Goal: Task Accomplishment & Management: Manage account settings

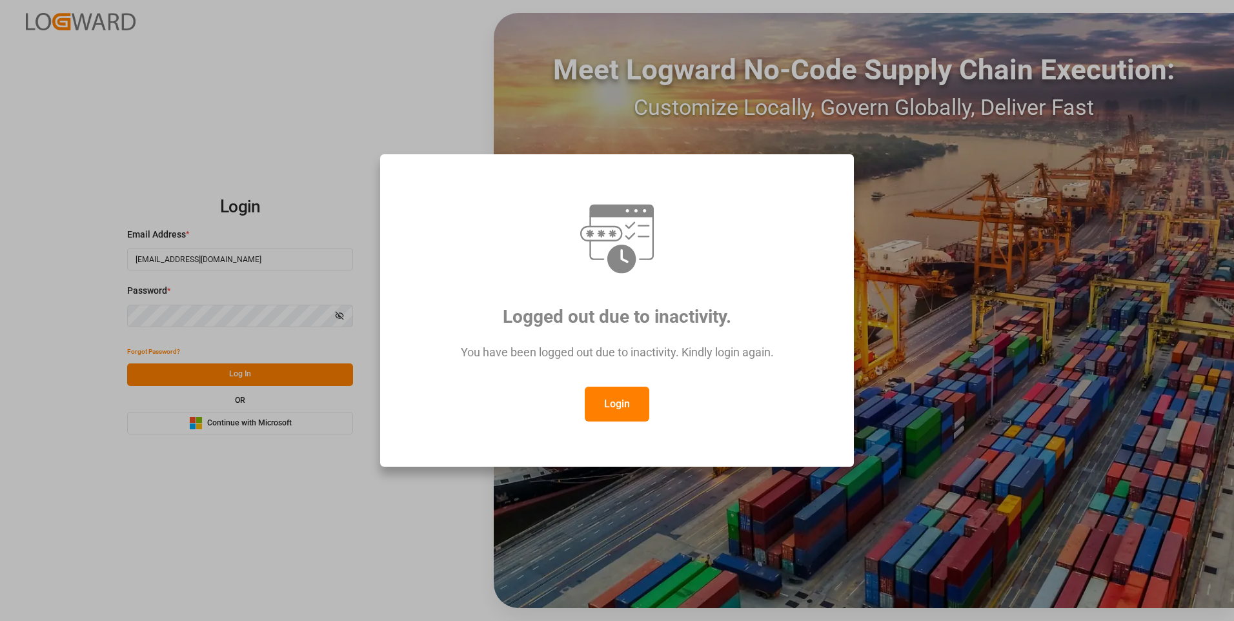
click at [617, 404] on button "Login" at bounding box center [617, 404] width 65 height 35
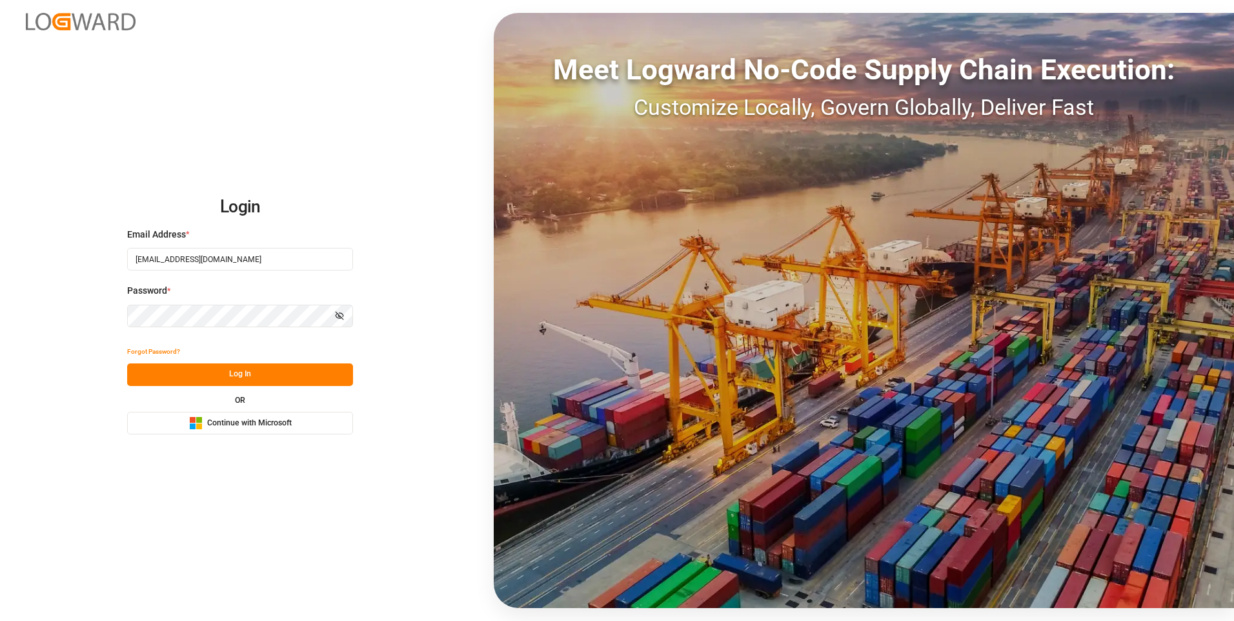
click at [274, 380] on button "Log In" at bounding box center [240, 374] width 226 height 23
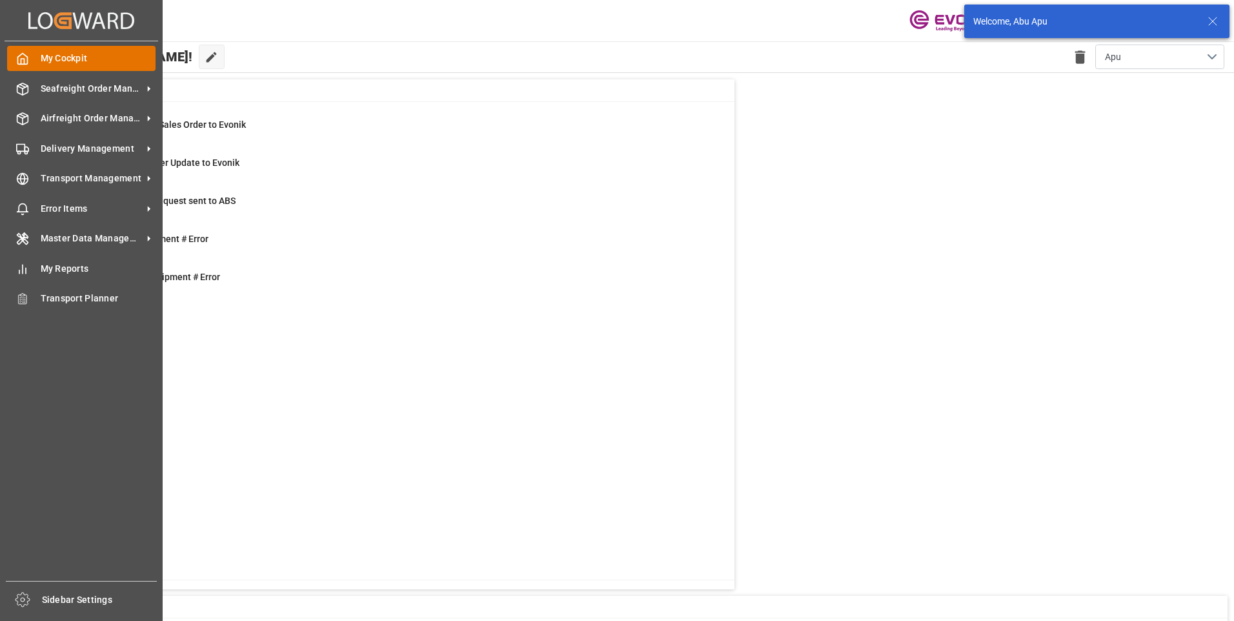
click at [20, 59] on icon at bounding box center [22, 58] width 13 height 13
click at [64, 86] on span "Seafreight Order Management" at bounding box center [92, 89] width 102 height 14
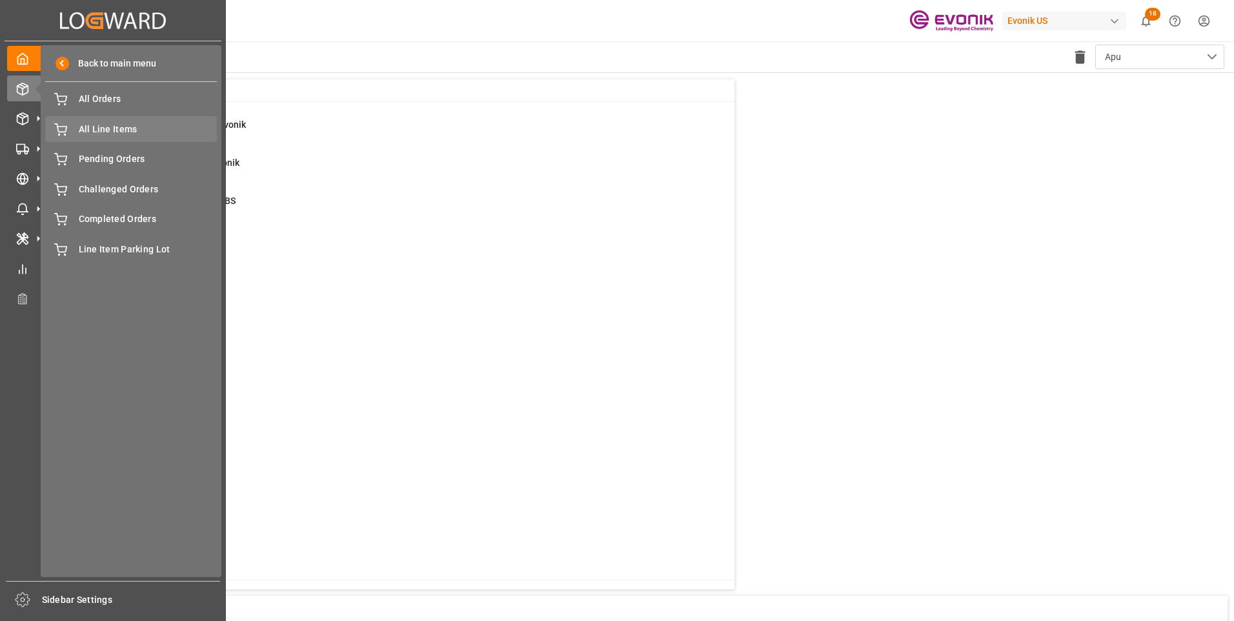
click at [87, 128] on span "All Line Items" at bounding box center [148, 130] width 139 height 14
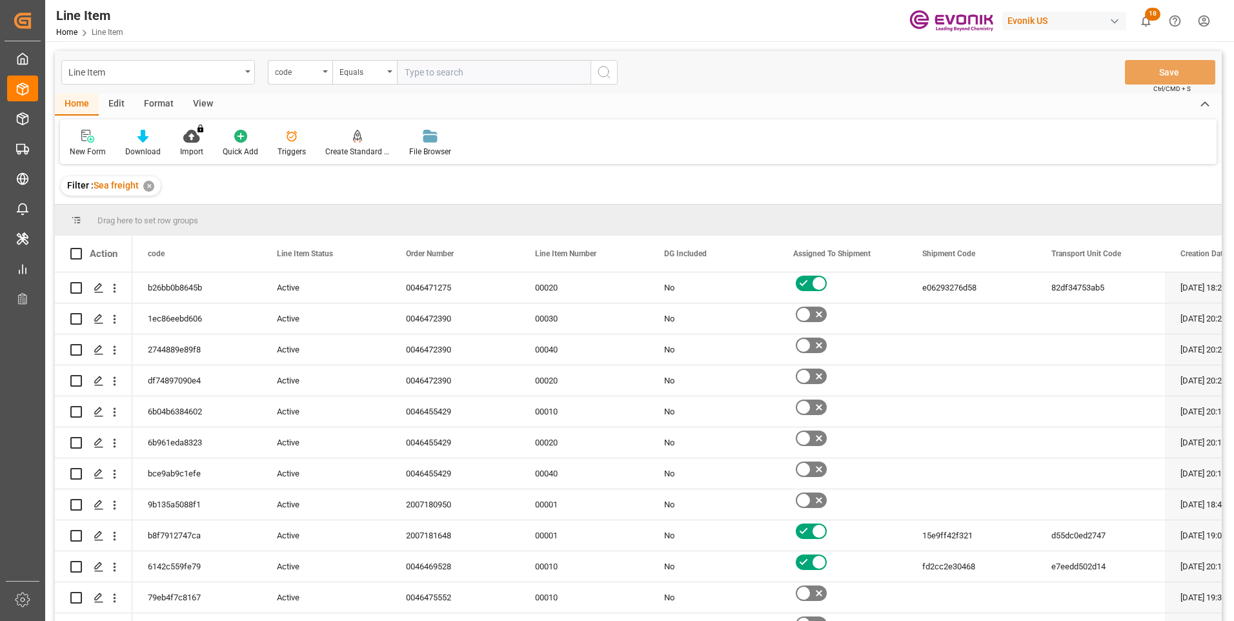
click at [321, 75] on div "code" at bounding box center [300, 72] width 65 height 25
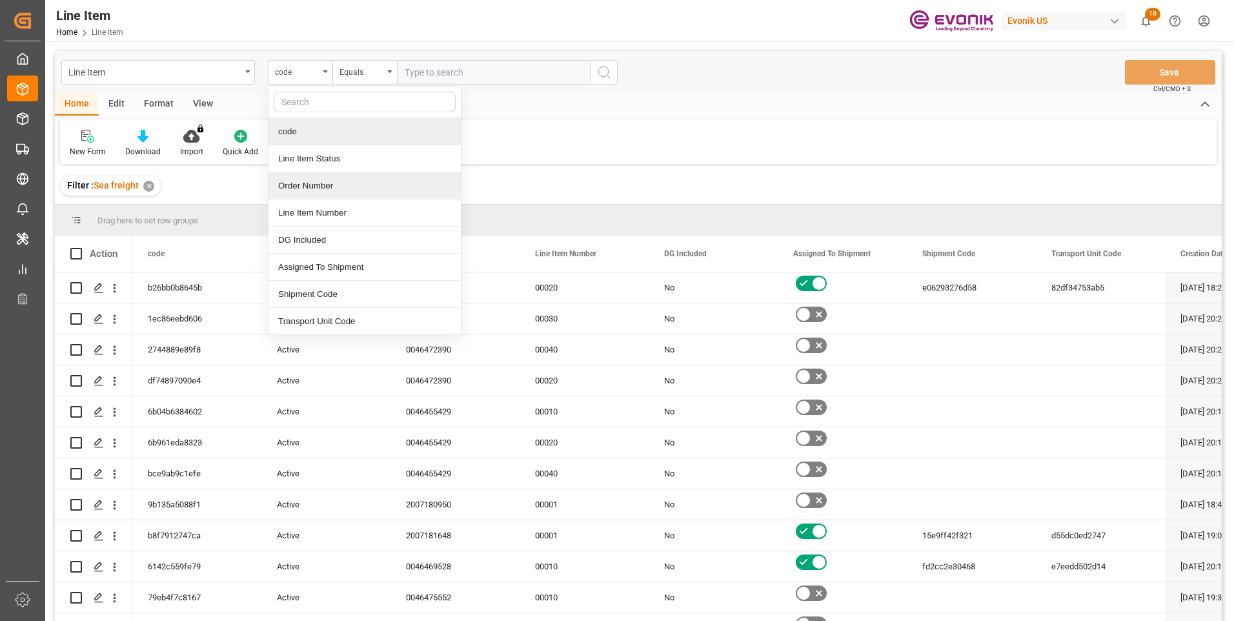
click at [301, 183] on div "Order Number" at bounding box center [365, 185] width 192 height 27
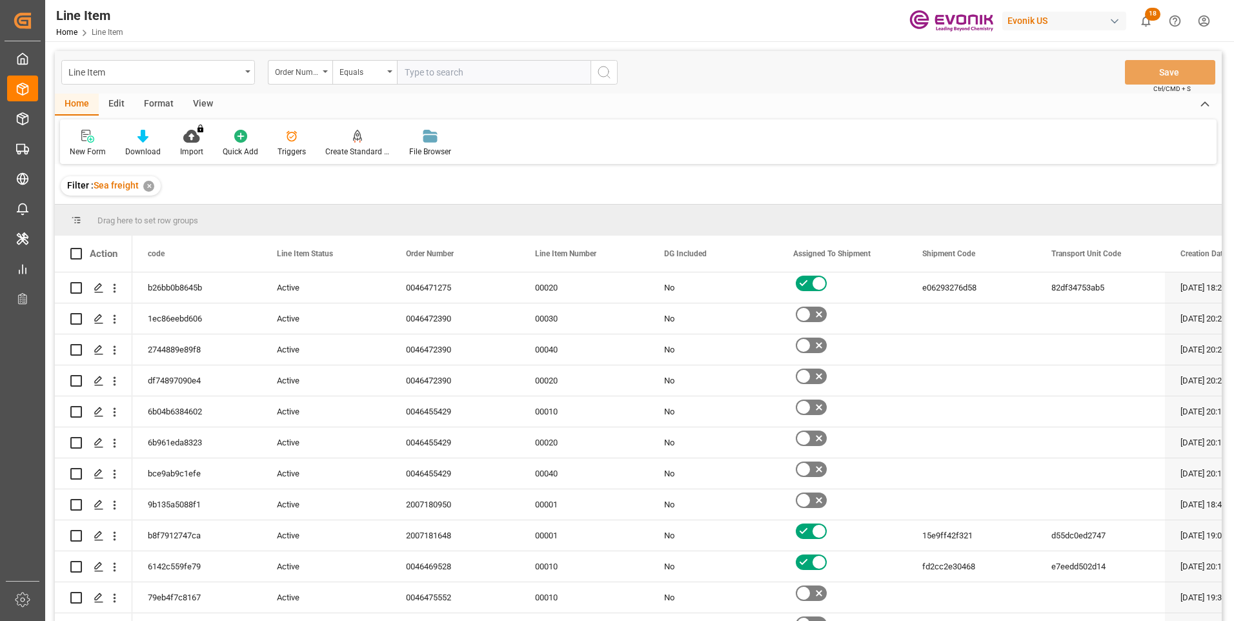
click at [413, 73] on input "text" at bounding box center [494, 72] width 194 height 25
paste input "0046461084"
type input "0046461084"
click at [607, 74] on icon "search button" at bounding box center [604, 72] width 15 height 15
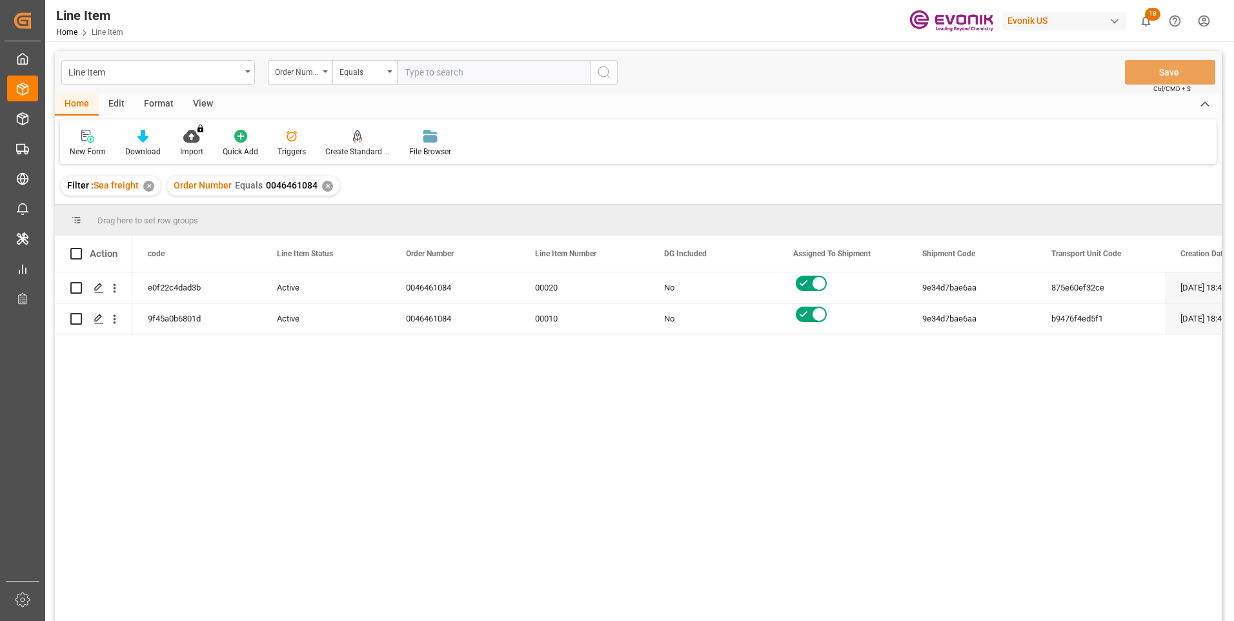
click at [202, 103] on div "View" at bounding box center [202, 105] width 39 height 22
click at [156, 147] on div "Standard Templates" at bounding box center [146, 152] width 65 height 12
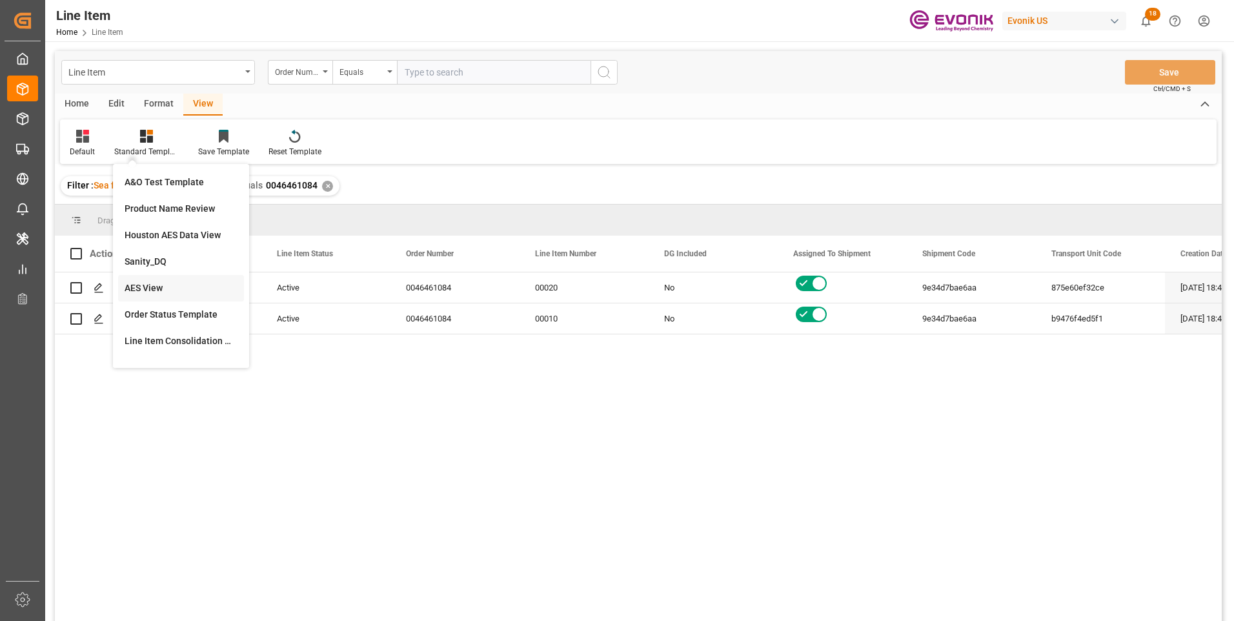
click at [158, 287] on div "AES View" at bounding box center [181, 288] width 113 height 14
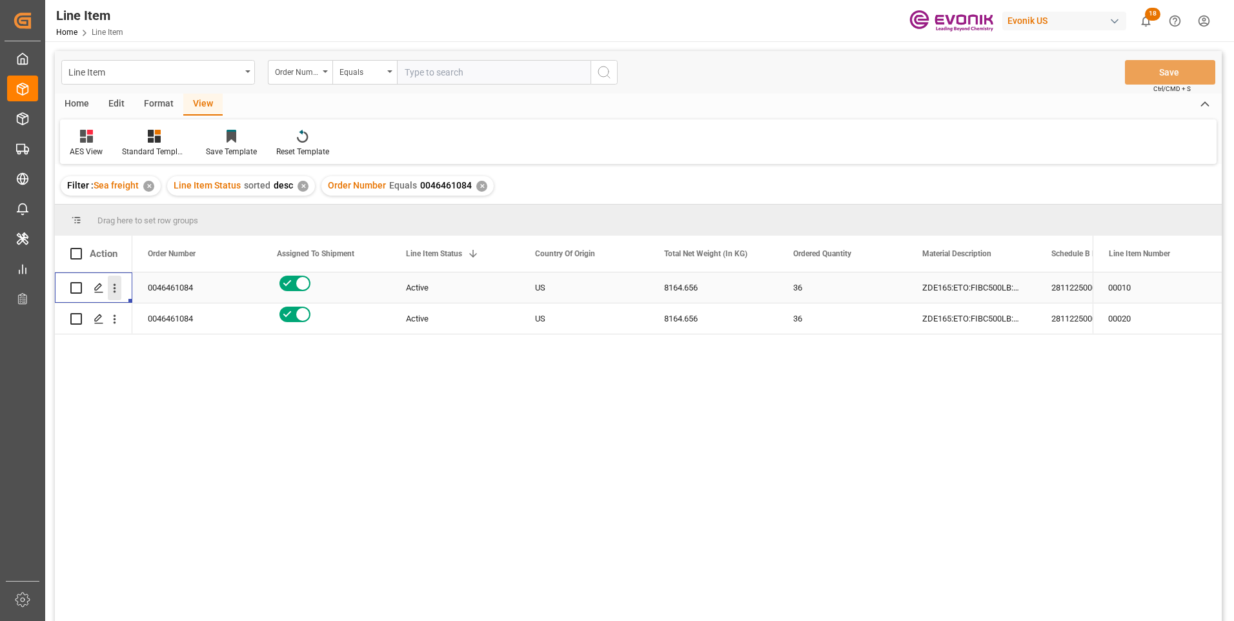
click at [113, 290] on icon "open menu" at bounding box center [115, 288] width 14 height 14
click at [147, 316] on span "Open in new tab" at bounding box center [199, 316] width 117 height 14
click at [689, 286] on div "8164.656" at bounding box center [713, 287] width 129 height 30
click at [1056, 287] on div "2811225000" at bounding box center [1100, 287] width 129 height 30
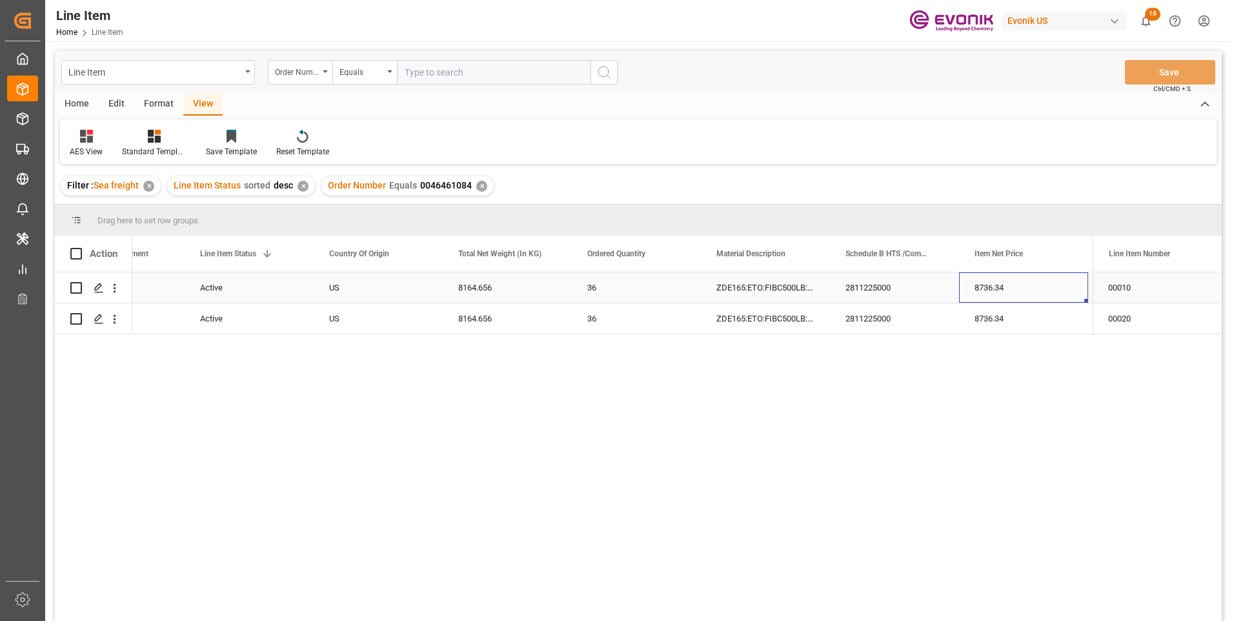
scroll to position [0, 464]
click at [755, 281] on div "8736.34" at bounding box center [765, 287] width 129 height 30
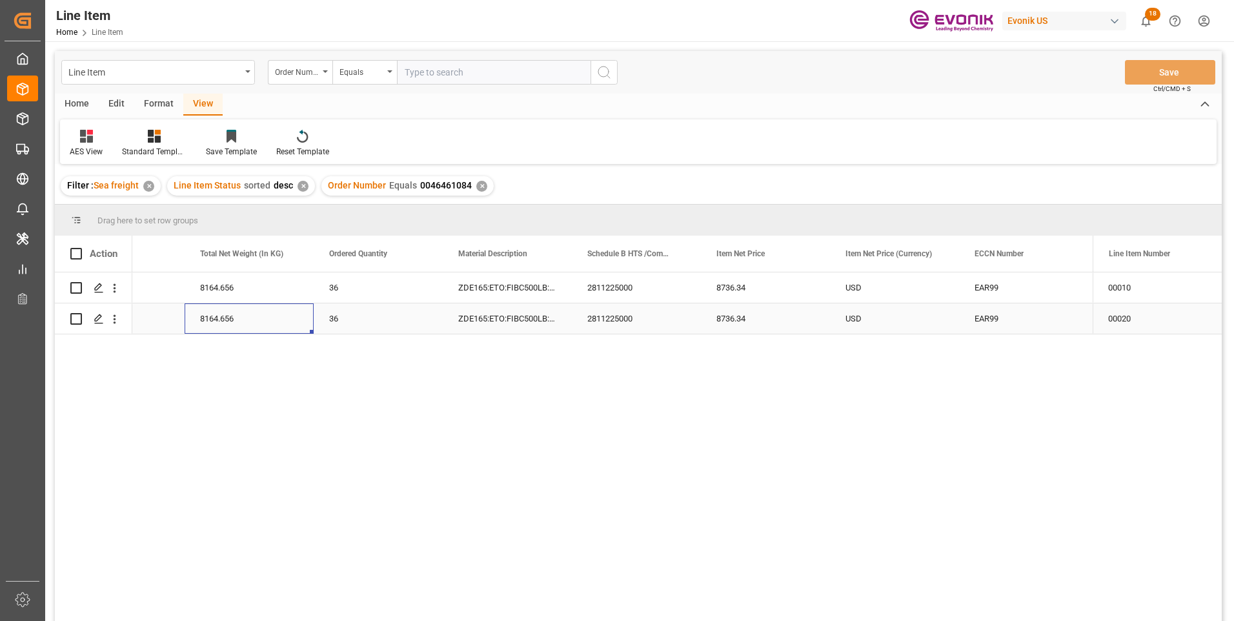
click at [237, 318] on div "8164.656" at bounding box center [249, 318] width 129 height 30
click at [729, 313] on div "8736.34" at bounding box center [765, 318] width 129 height 30
click at [864, 290] on div "USD" at bounding box center [894, 287] width 129 height 30
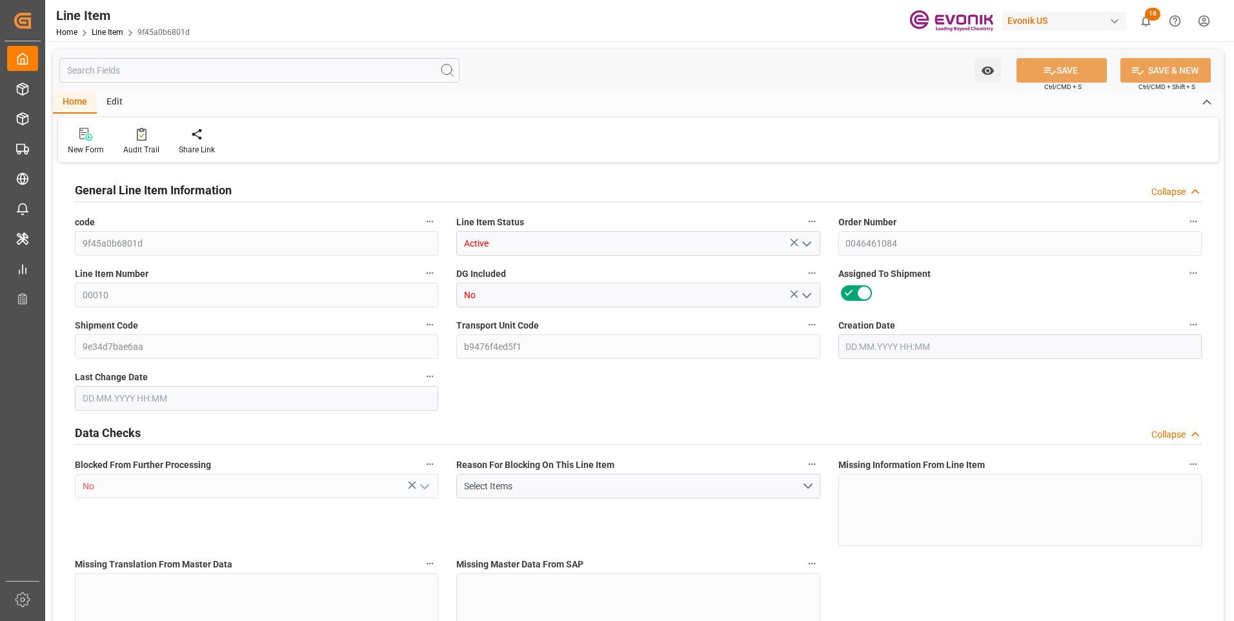
type input "18"
type input "8295.3"
type input "8164.656"
type input "67.9493"
type input "36"
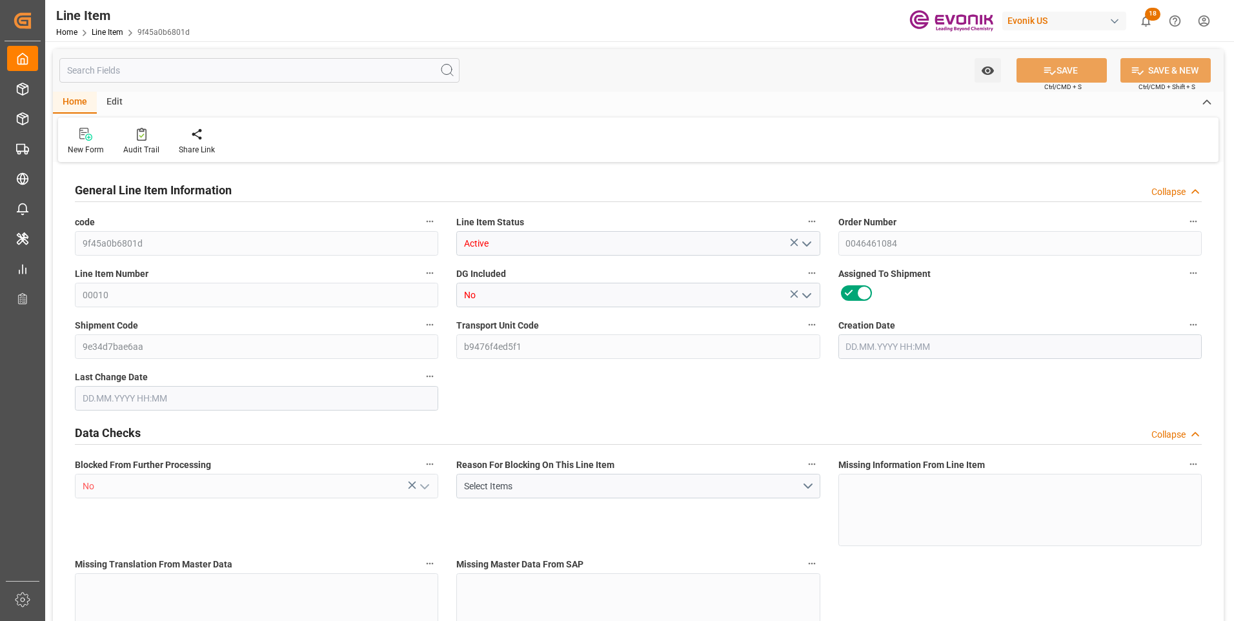
type input "8736.34"
type input "36"
type input "8295.3"
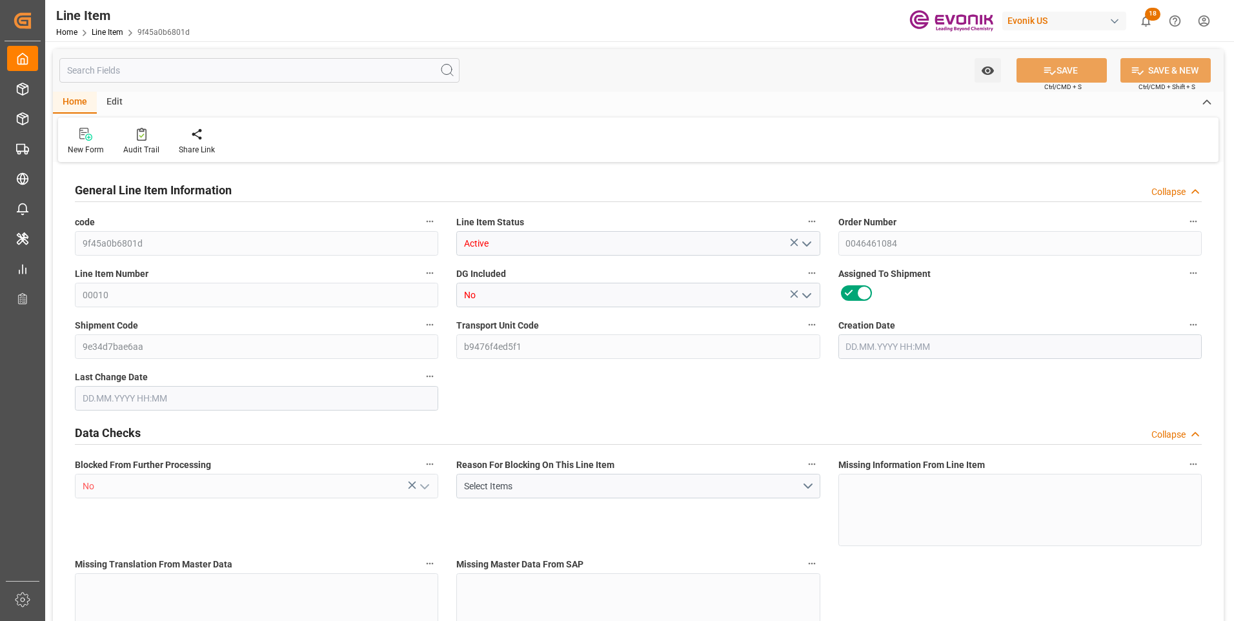
type input "8581.5"
type input "8164.656"
type input "67.9493"
type input "67949.28"
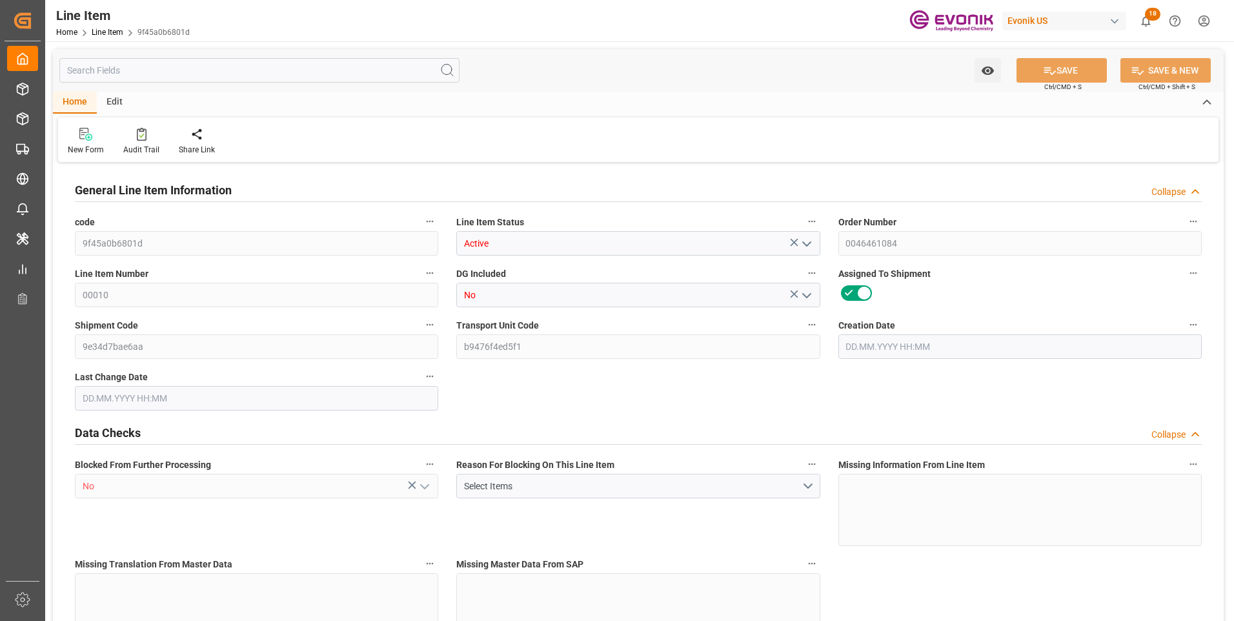
type input "36"
type input "8295.3"
type input "8164.656"
type input "67.9493"
type input "25.08.2025 18:41"
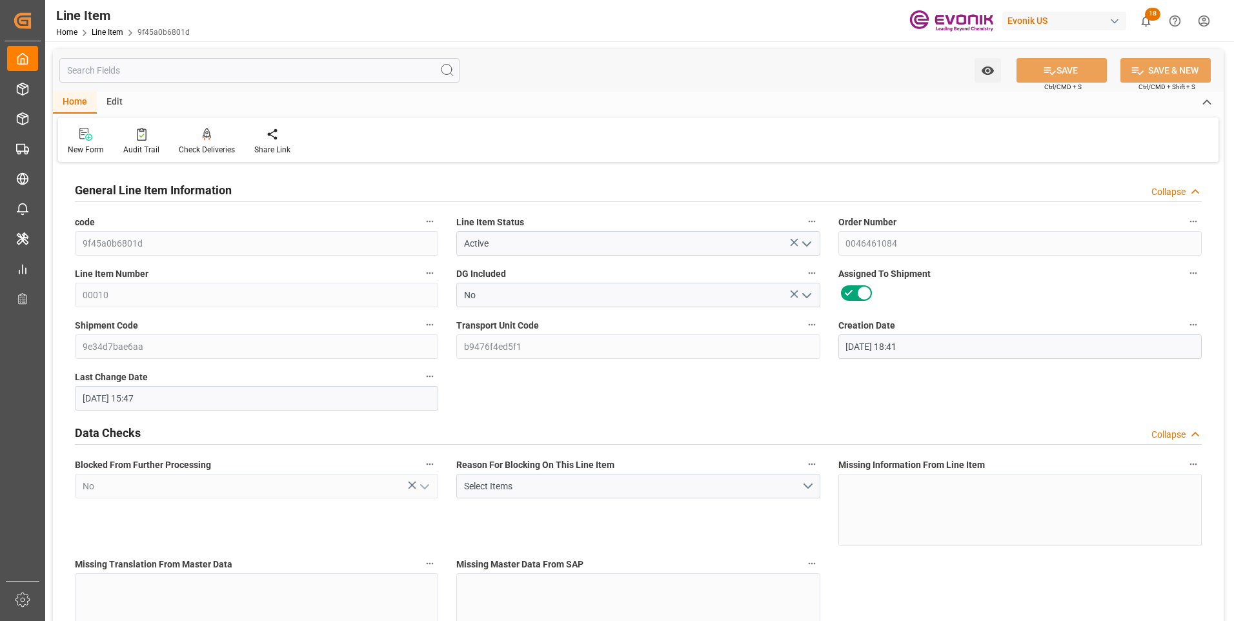
type input "29.09.2025 15:47"
type input "21.10.2025"
type input "06.10.2025"
type input "25.09.2025"
type input "29.09.2025"
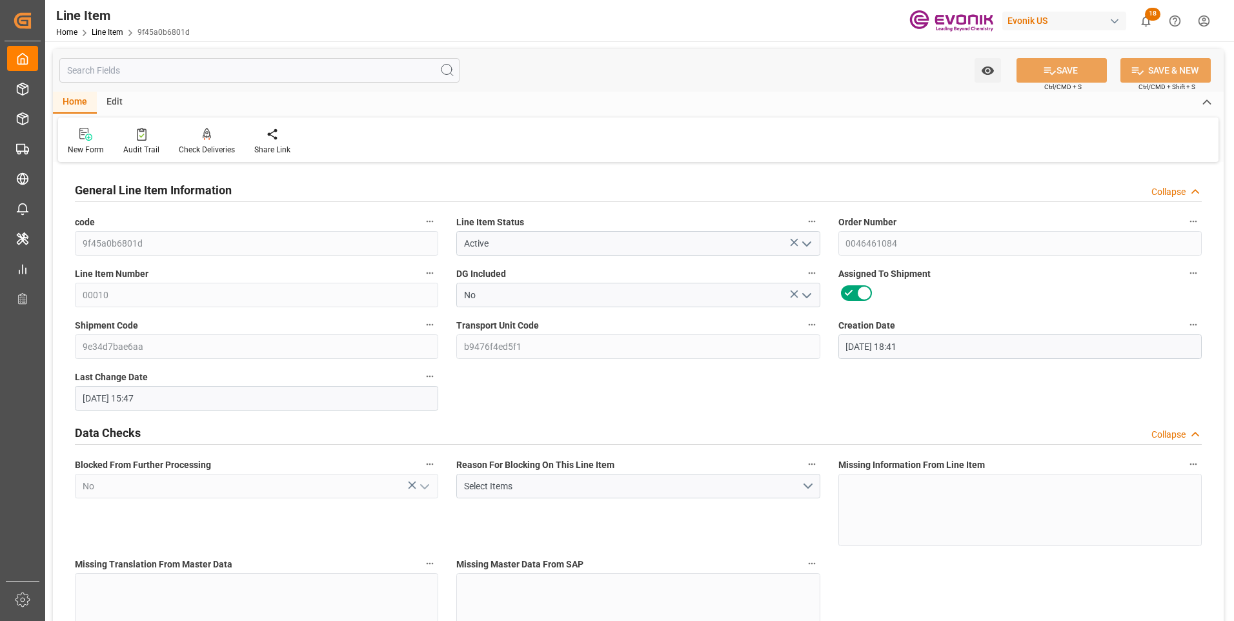
click at [221, 73] on input "text" at bounding box center [259, 70] width 400 height 25
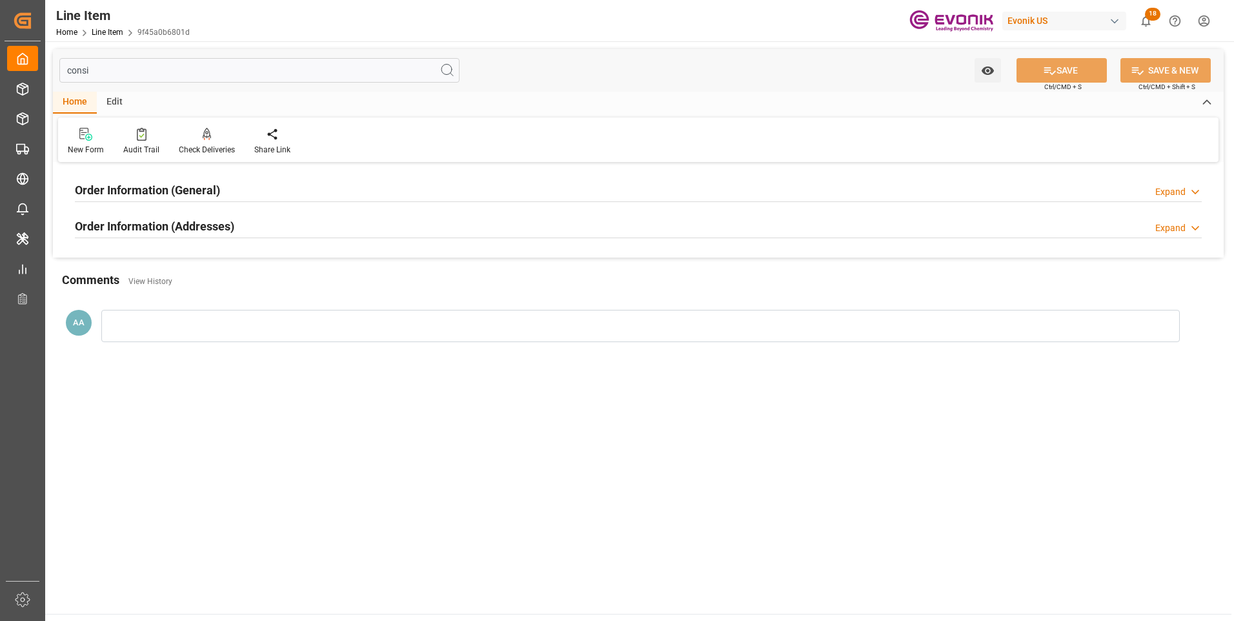
type input "consi"
click at [172, 194] on h2 "Order Information (General)" at bounding box center [147, 189] width 145 height 17
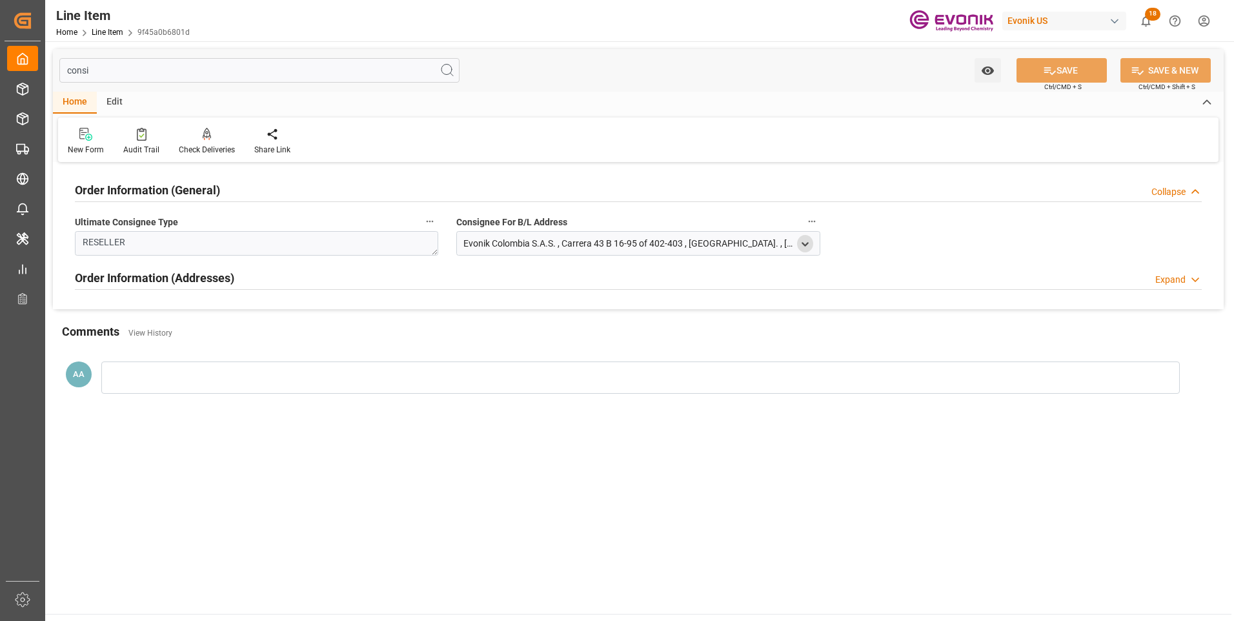
click at [811, 244] on div "open menu" at bounding box center [805, 243] width 16 height 17
click at [807, 243] on polyline "open menu" at bounding box center [805, 244] width 6 height 3
drag, startPoint x: 535, startPoint y: 309, endPoint x: 438, endPoint y: 309, distance: 96.8
click at [438, 309] on div "Order Information (General) Collapse Ultimate Consignee Type RESELLER Consignee…" at bounding box center [638, 237] width 1171 height 143
